Goal: Task Accomplishment & Management: Manage account settings

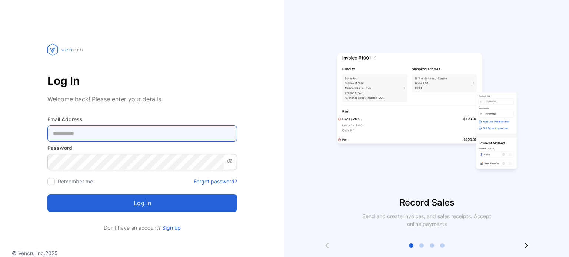
type Address-inputemail "**********"
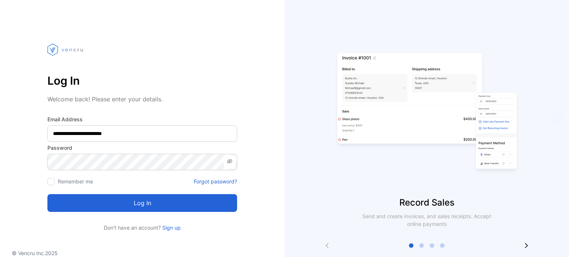
click at [143, 206] on button "Log in" at bounding box center [142, 203] width 190 height 18
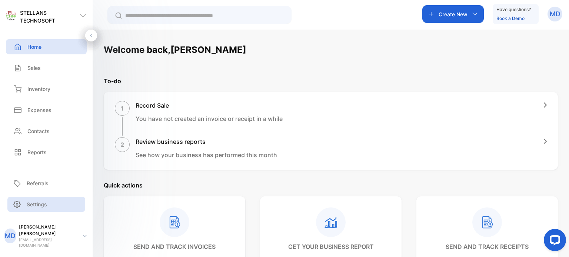
click at [43, 216] on div "STELLANS TECHNOSOFT STELLANS TECHNOSOFT Home Home Sales Sales Inventory Invento…" at bounding box center [284, 151] width 569 height 302
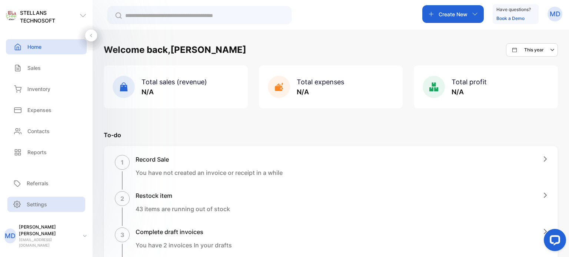
click at [40, 209] on p "Settings" at bounding box center [37, 205] width 20 height 8
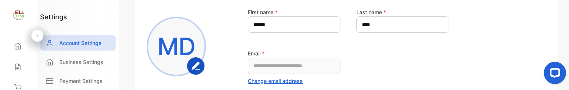
scroll to position [111, 0]
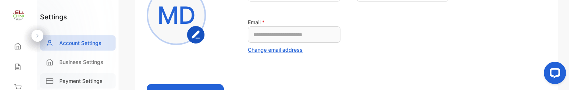
click at [74, 80] on p "Payment Settings" at bounding box center [80, 81] width 43 height 8
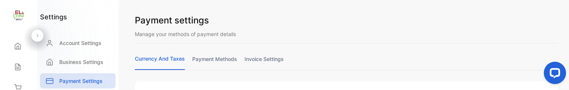
click at [223, 58] on link "payment methods" at bounding box center [214, 62] width 45 height 14
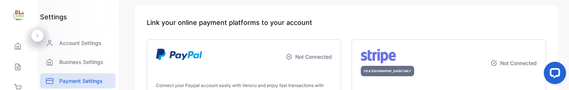
scroll to position [37, 0]
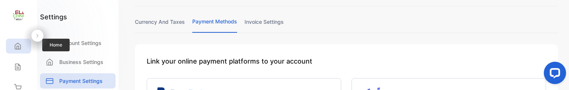
click at [19, 44] on icon at bounding box center [18, 46] width 6 height 6
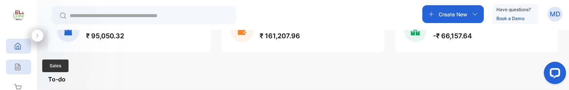
scroll to position [74, 0]
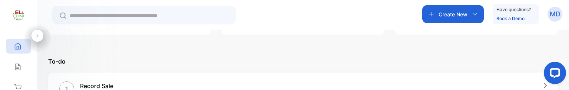
click at [39, 36] on icon at bounding box center [37, 35] width 5 height 5
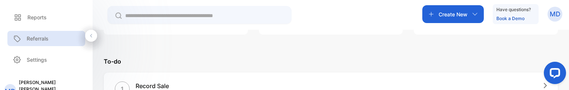
scroll to position [148, 0]
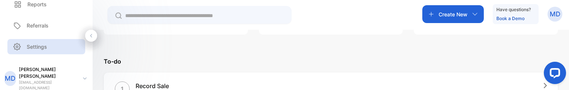
click at [37, 45] on p "Settings" at bounding box center [37, 47] width 20 height 8
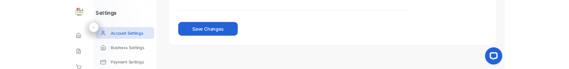
scroll to position [176, 0]
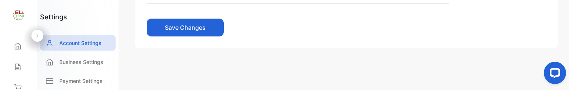
click at [37, 34] on icon at bounding box center [37, 35] width 2 height 3
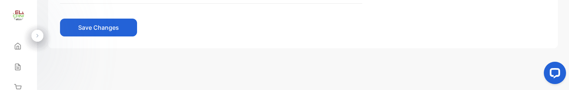
click at [40, 32] on div at bounding box center [37, 36] width 12 height 12
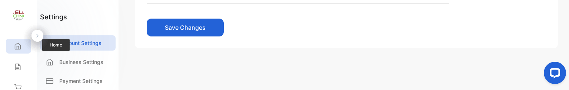
click at [27, 43] on div "Home" at bounding box center [18, 46] width 25 height 15
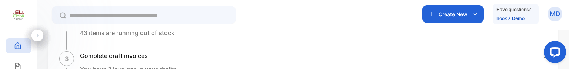
click at [554, 16] on p "MD" at bounding box center [555, 14] width 11 height 10
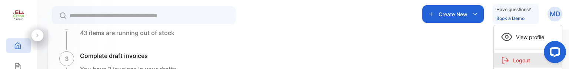
click at [522, 60] on span "Logout" at bounding box center [519, 61] width 21 height 8
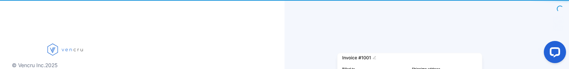
type Address-inputemail "**********"
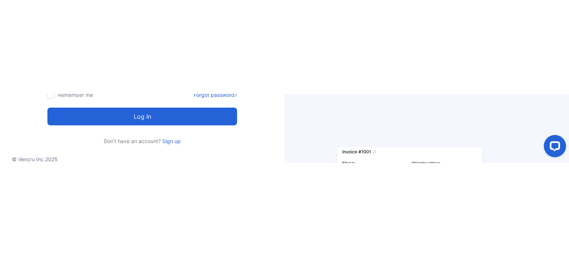
scroll to position [185, 0]
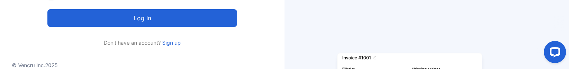
click at [130, 17] on button "Log in" at bounding box center [142, 18] width 190 height 18
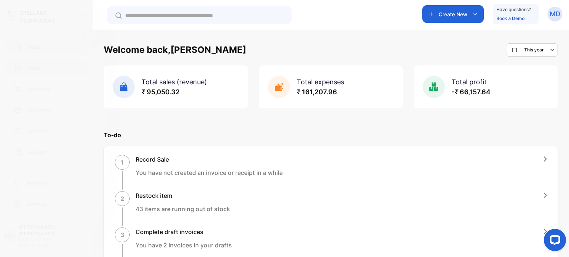
click at [36, 66] on p "Sales" at bounding box center [33, 68] width 13 height 8
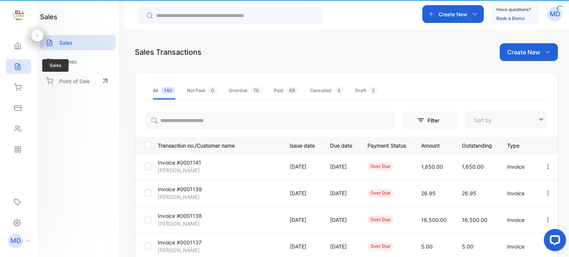
type input "**********"
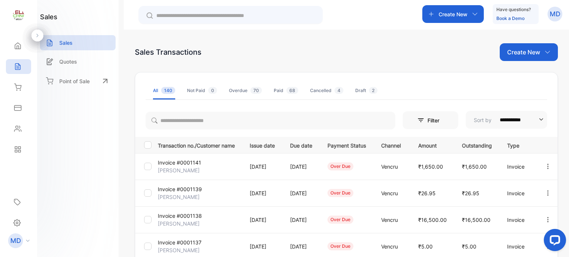
click at [560, 13] on div "MD" at bounding box center [554, 14] width 15 height 15
click at [536, 59] on div "Logout" at bounding box center [528, 60] width 68 height 15
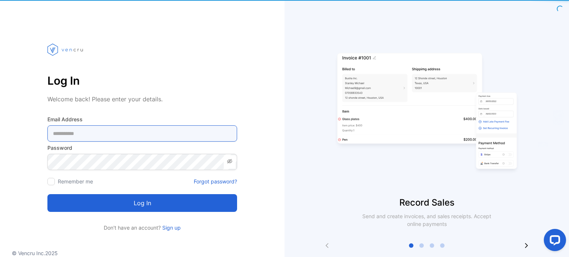
type Address-inputemail "**********"
